Goal: Information Seeking & Learning: Learn about a topic

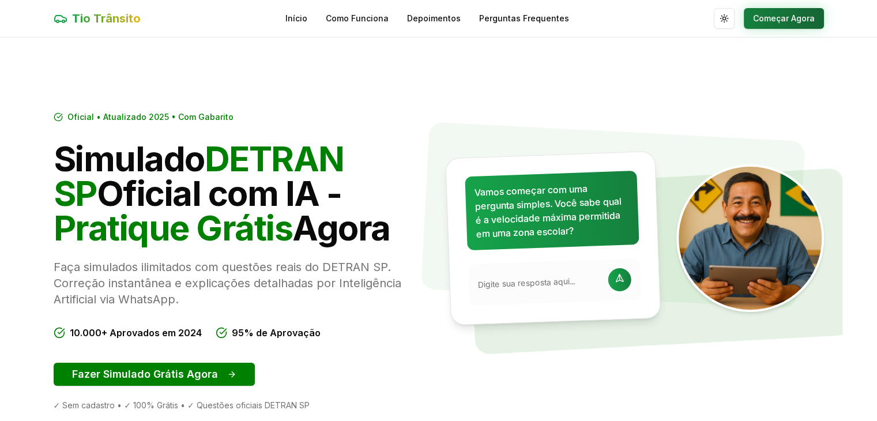
click at [794, 19] on button "Começar Agora" at bounding box center [784, 18] width 80 height 21
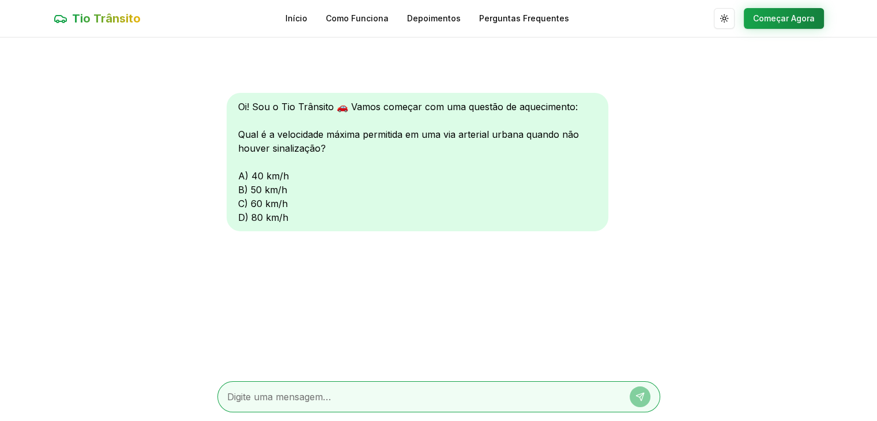
click at [240, 206] on div "Oi! Sou o Tio Trânsito 🚗 Vamos começar com uma questão de aquecimento: Qual é a…" at bounding box center [418, 162] width 382 height 138
click at [247, 204] on div "Oi! Sou o Tio Trânsito 🚗 Vamos começar com uma questão de aquecimento: Qual é a…" at bounding box center [418, 162] width 382 height 138
click at [251, 201] on div "Oi! Sou o Tio Trânsito 🚗 Vamos começar com uma questão de aquecimento: Qual é a…" at bounding box center [418, 162] width 382 height 138
click at [255, 201] on div "Oi! Sou o Tio Trânsito 🚗 Vamos começar com uma questão de aquecimento: Qual é a…" at bounding box center [418, 162] width 382 height 138
click at [314, 393] on textarea at bounding box center [422, 397] width 391 height 14
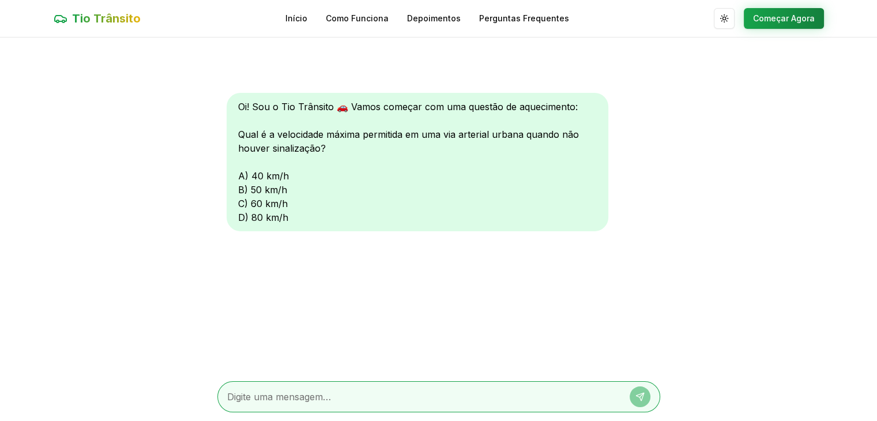
type textarea "c"
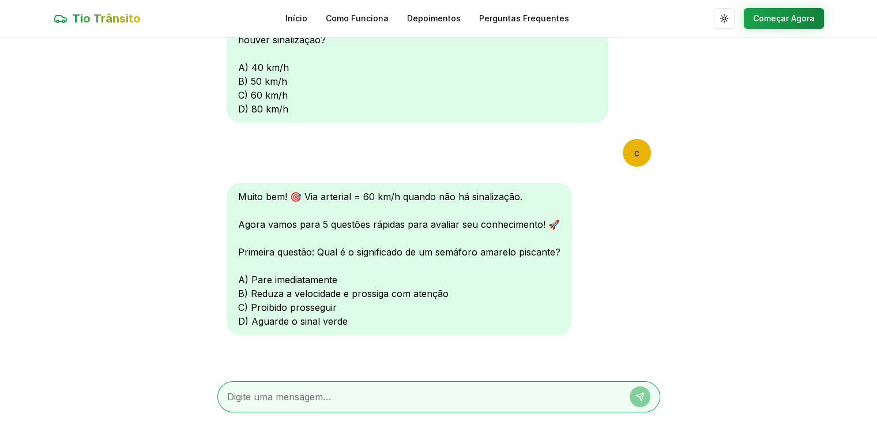
scroll to position [111, 0]
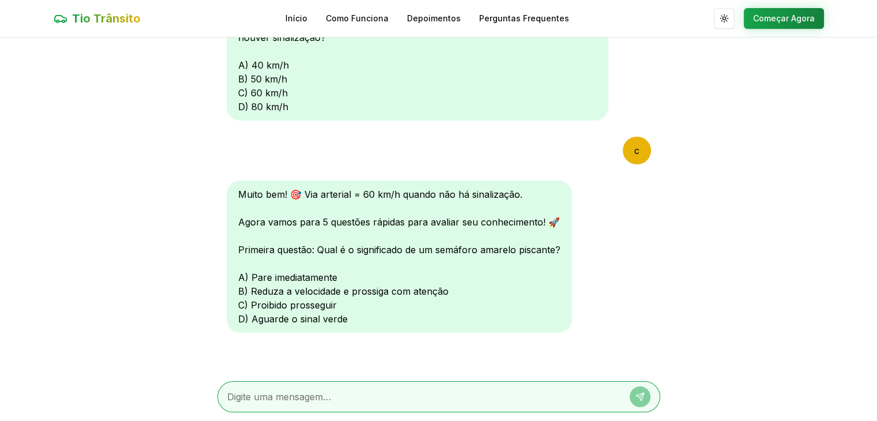
type textarea "b"
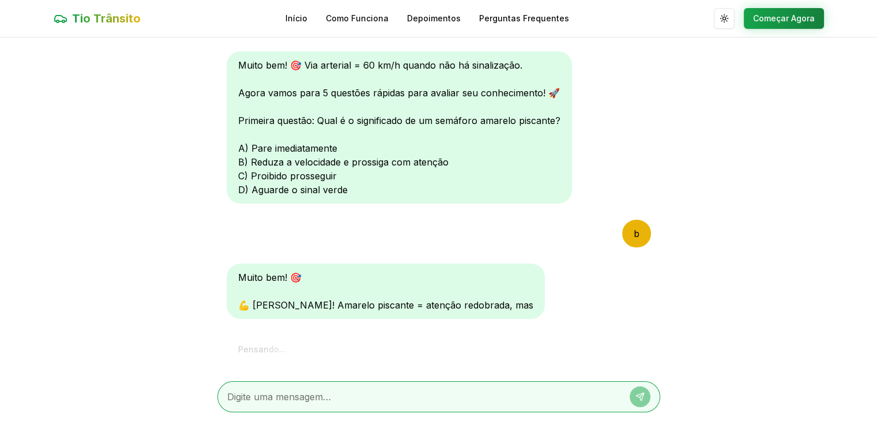
scroll to position [410, 0]
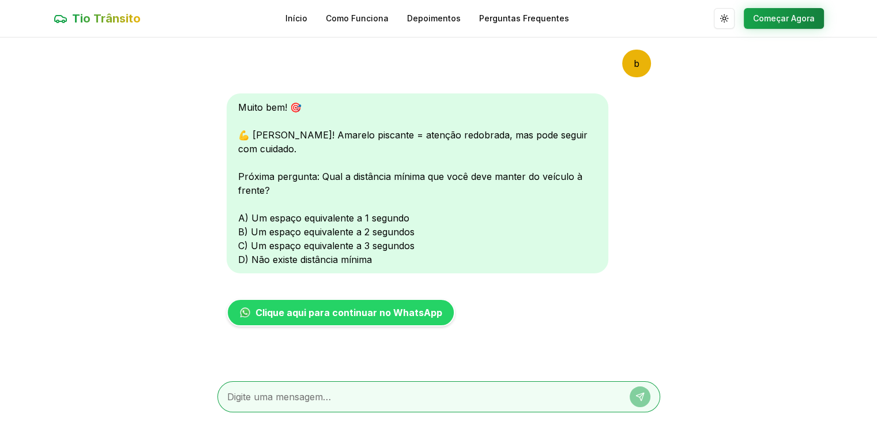
type textarea "b"
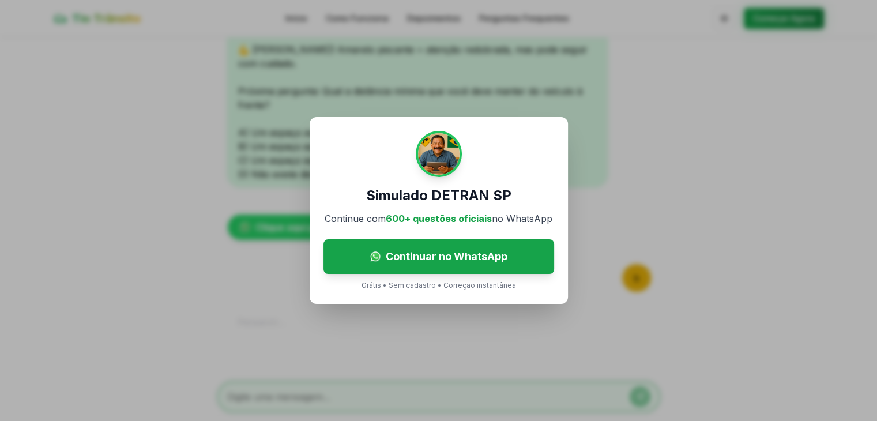
scroll to position [539, 0]
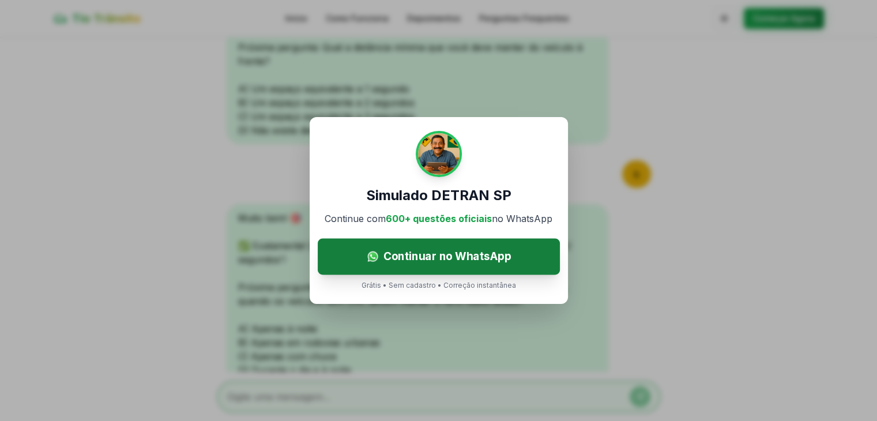
click at [448, 268] on link "Continuar no WhatsApp" at bounding box center [439, 257] width 242 height 36
click at [480, 261] on span "Continuar no WhatsApp" at bounding box center [447, 256] width 128 height 17
